Goal: Task Accomplishment & Management: Use online tool/utility

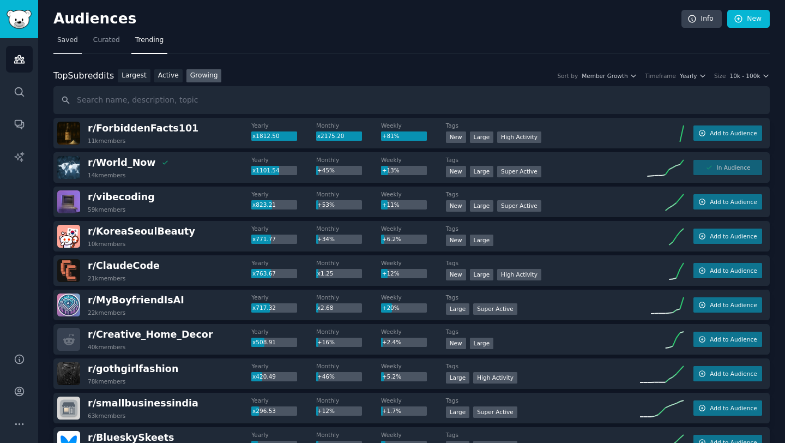
click at [68, 40] on span "Saved" at bounding box center [67, 40] width 21 height 10
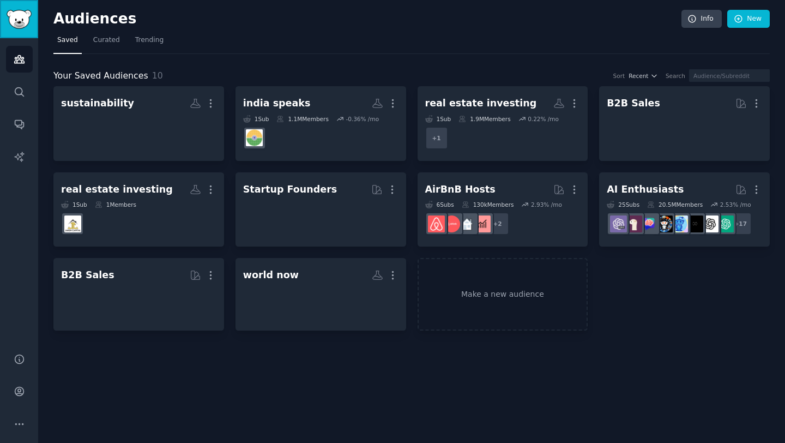
click at [17, 22] on img "Sidebar" at bounding box center [19, 19] width 25 height 19
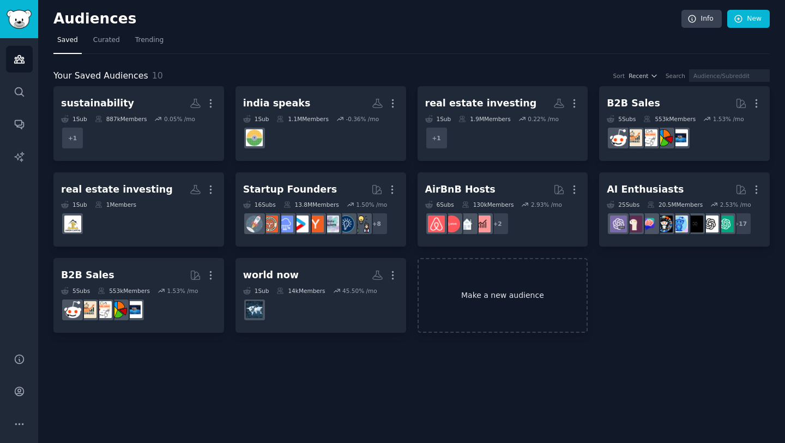
click at [513, 302] on link "Make a new audience" at bounding box center [502, 295] width 171 height 75
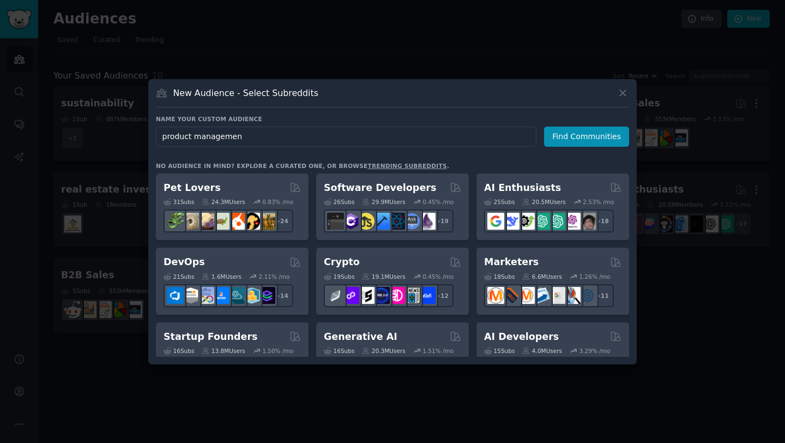
type input "product management"
click button "Find Communities" at bounding box center [586, 136] width 85 height 20
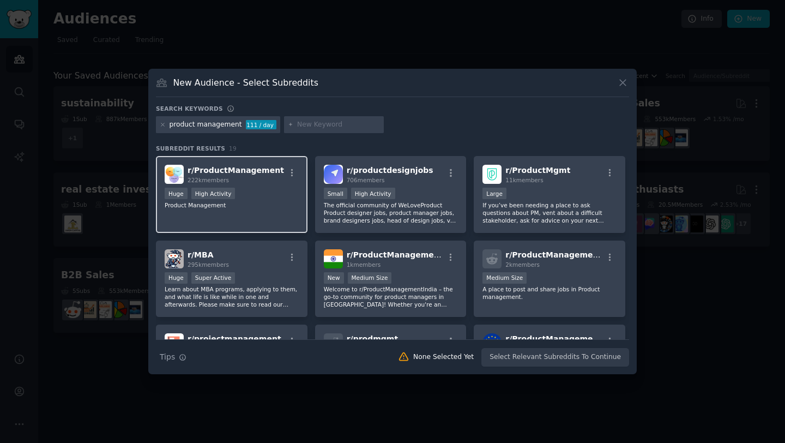
click at [259, 168] on span "r/ ProductManagement" at bounding box center [235, 170] width 96 height 9
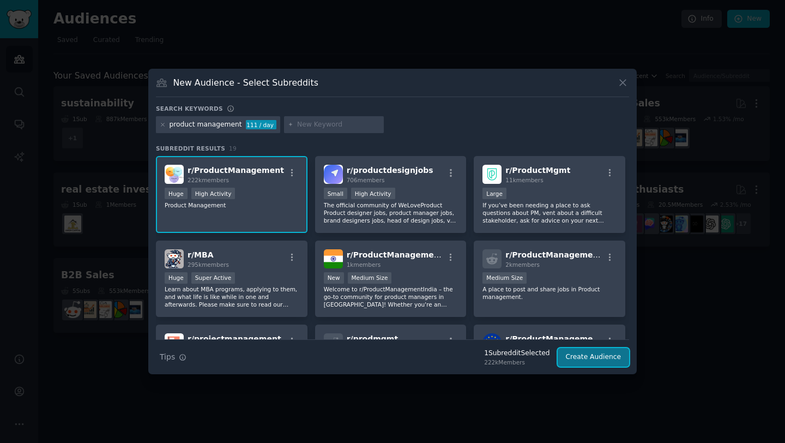
click at [579, 353] on button "Create Audience" at bounding box center [594, 357] width 72 height 19
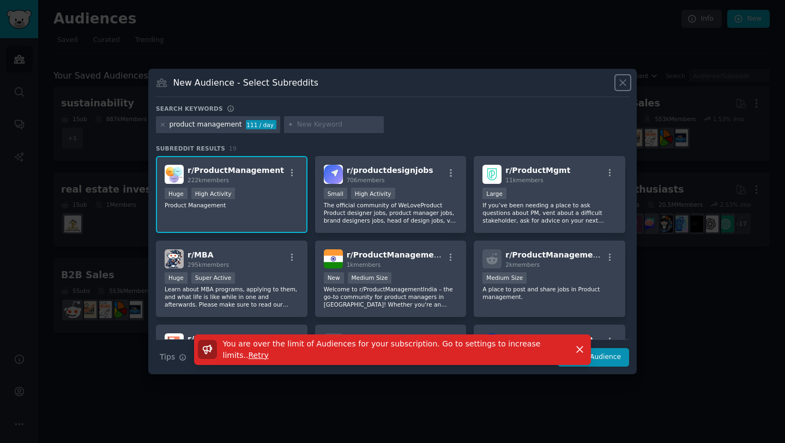
click at [620, 81] on icon at bounding box center [622, 82] width 11 height 11
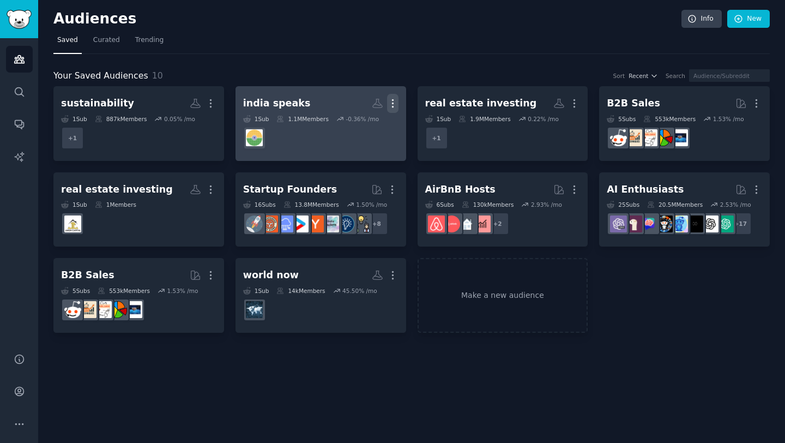
click at [393, 100] on icon "button" at bounding box center [392, 104] width 1 height 8
click at [361, 127] on p "Delete" at bounding box center [362, 125] width 25 height 11
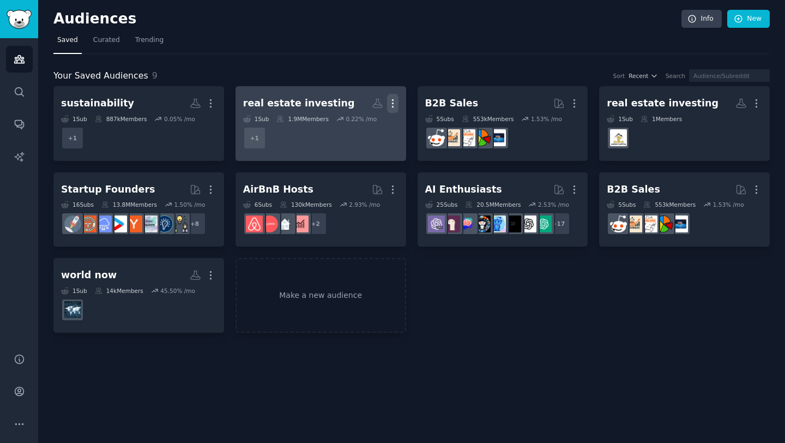
click at [396, 99] on icon "button" at bounding box center [392, 103] width 11 height 11
click at [366, 123] on p "Delete" at bounding box center [362, 125] width 25 height 11
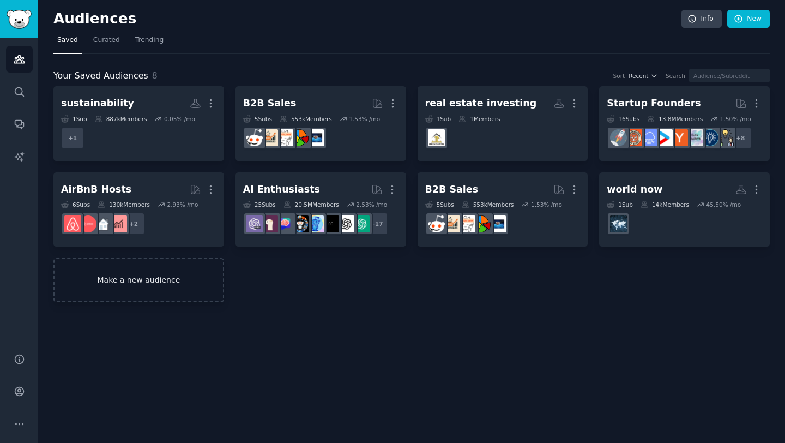
click at [184, 272] on link "Make a new audience" at bounding box center [138, 280] width 171 height 44
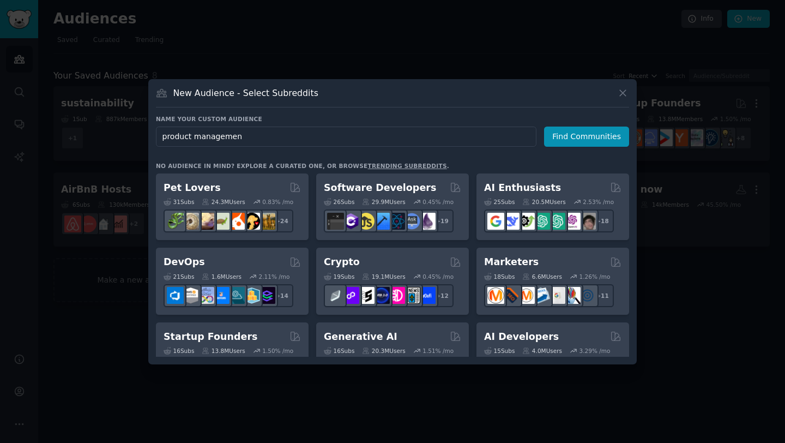
type input "product management"
click button "Find Communities" at bounding box center [586, 136] width 85 height 20
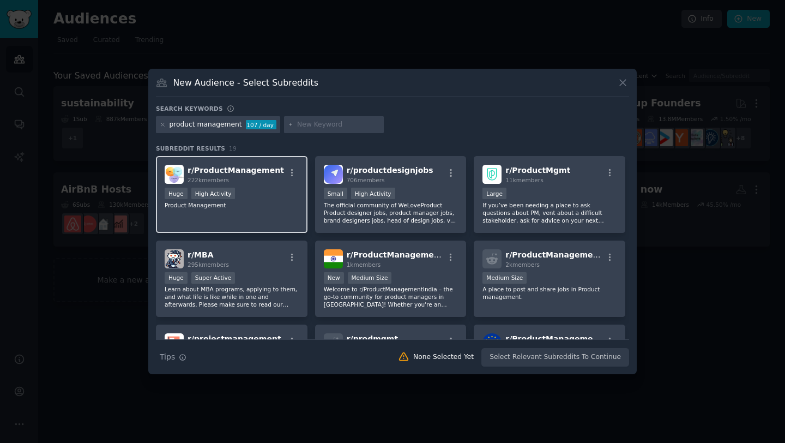
click at [249, 176] on div "222k members" at bounding box center [235, 180] width 96 height 8
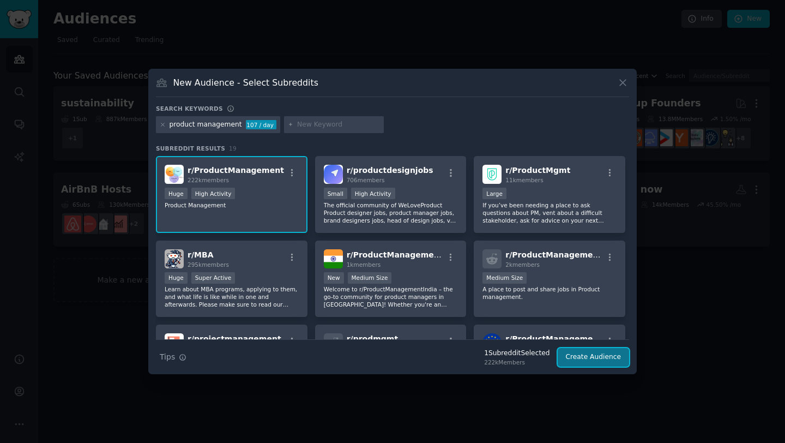
click at [597, 357] on button "Create Audience" at bounding box center [594, 357] width 72 height 19
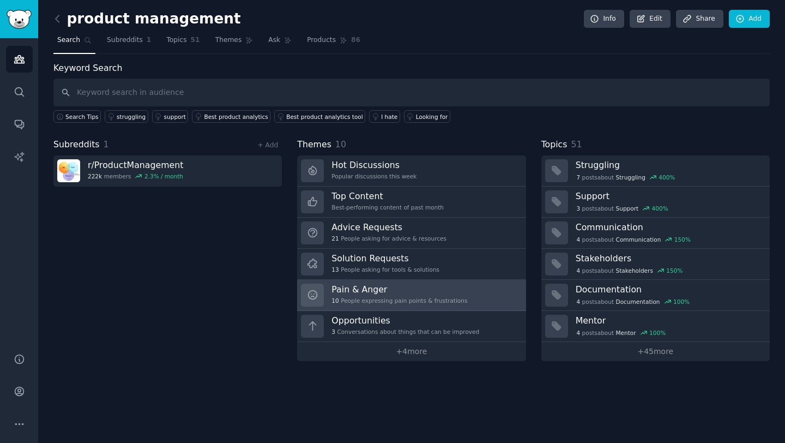
click at [402, 289] on h3 "Pain & Anger" at bounding box center [399, 288] width 136 height 11
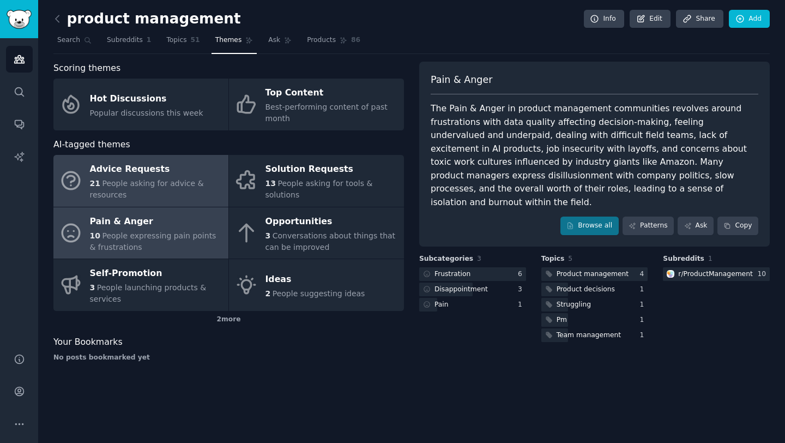
click at [187, 196] on div "21 People asking for advice & resources" at bounding box center [156, 189] width 133 height 23
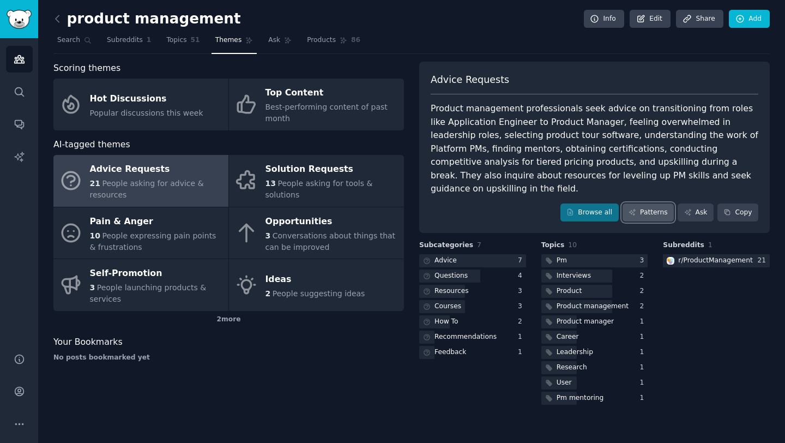
click at [646, 203] on link "Patterns" at bounding box center [647, 212] width 51 height 19
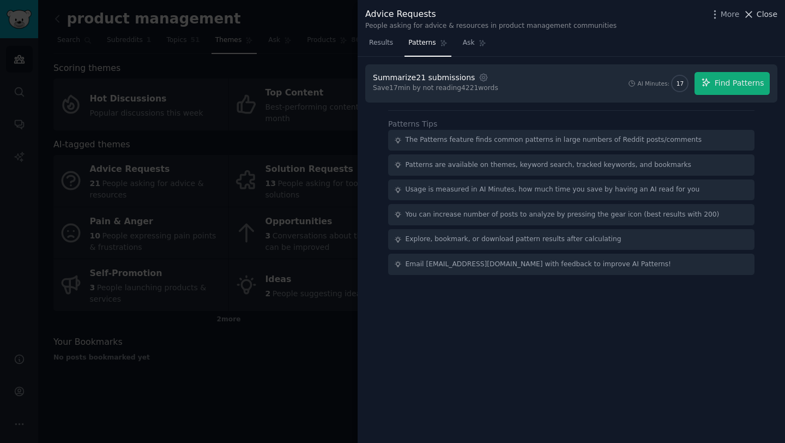
click at [761, 19] on span "Close" at bounding box center [766, 14] width 21 height 11
